Goal: Find specific page/section: Find specific page/section

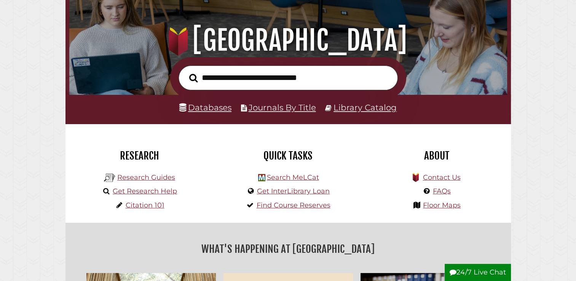
scroll to position [76, 0]
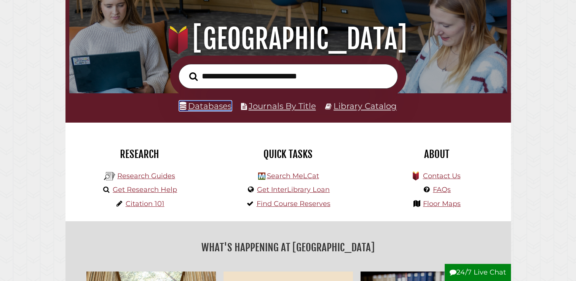
click at [218, 107] on link "Databases" at bounding box center [205, 106] width 52 height 10
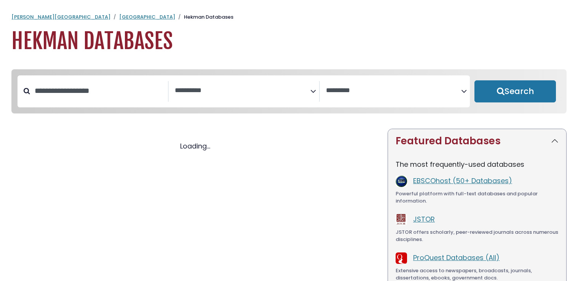
select select "Database Subject Filter"
select select "Database Vendors Filter"
select select "Database Subject Filter"
select select "Database Vendors Filter"
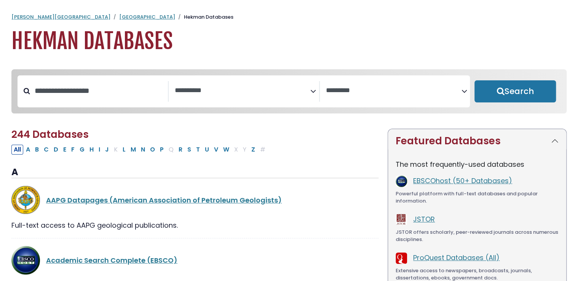
click at [311, 90] on icon "Search filters" at bounding box center [313, 89] width 6 height 11
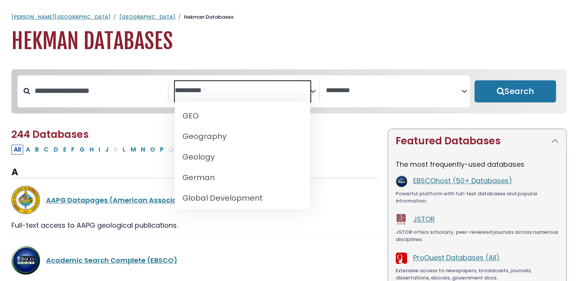
scroll to position [457, 0]
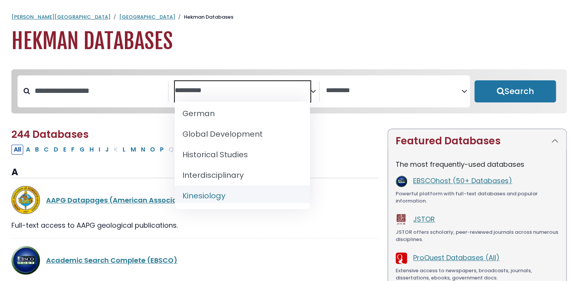
select select "*****"
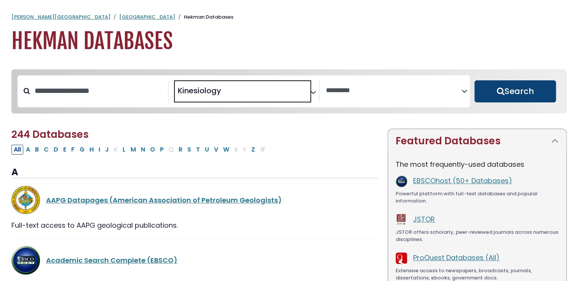
click at [514, 96] on button "Search" at bounding box center [514, 91] width 81 height 22
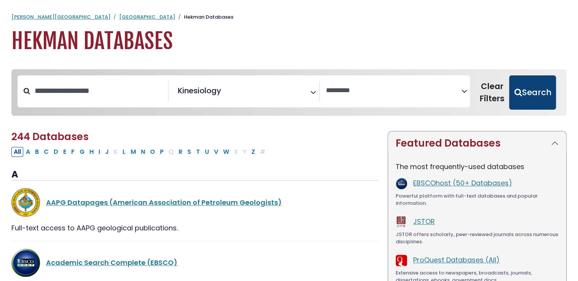
select select "Database Vendors Filter"
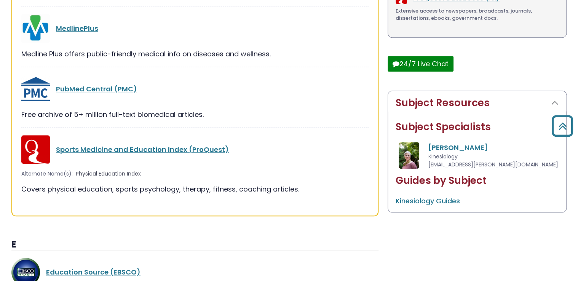
scroll to position [267, 0]
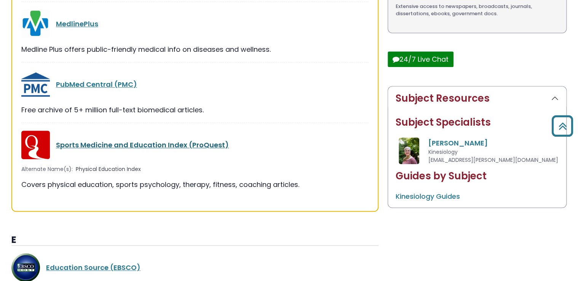
click at [140, 143] on link "Sports Medicine and Education Index (ProQuest)" at bounding box center [142, 145] width 173 height 10
